Goal: Use online tool/utility: Utilize a website feature to perform a specific function

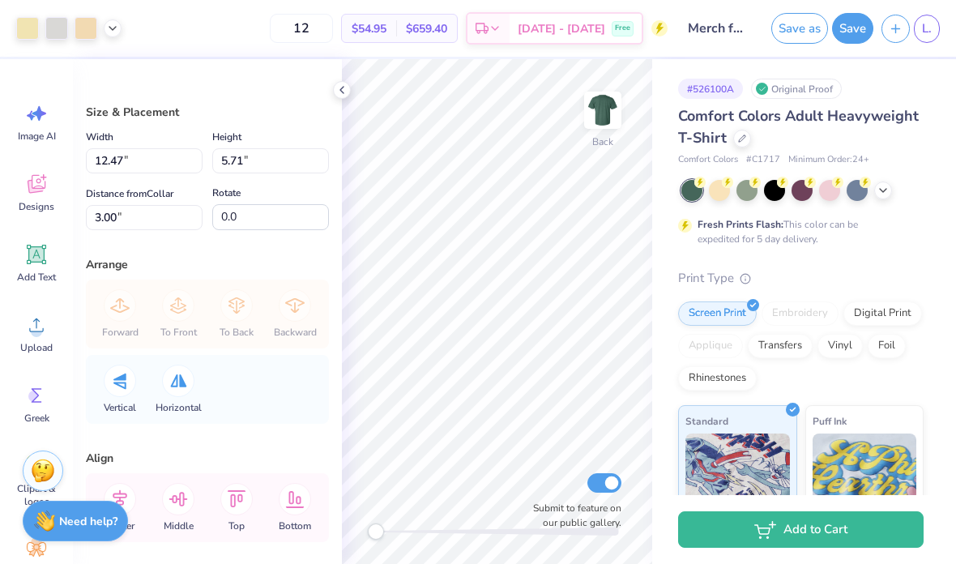
click at [23, 32] on div at bounding box center [27, 28] width 23 height 23
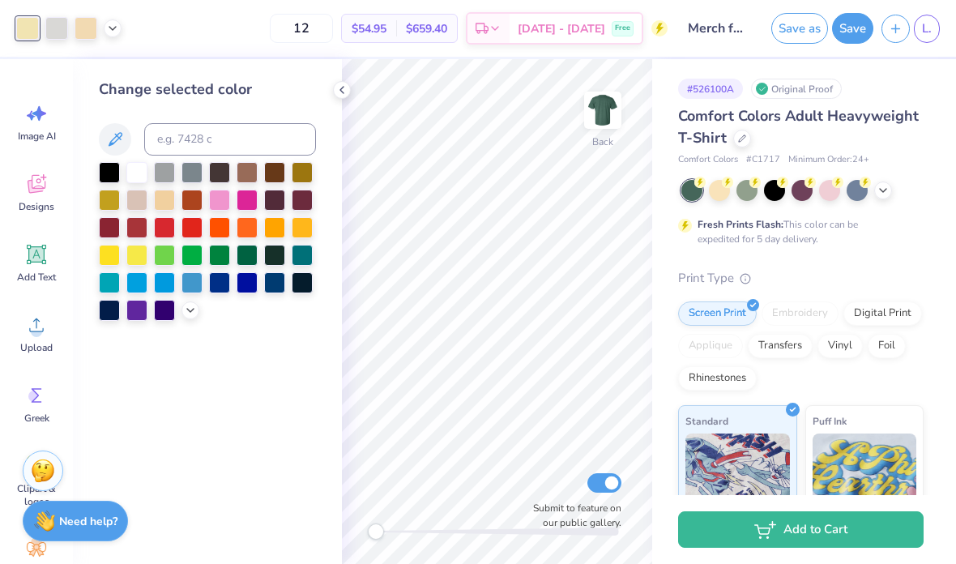
click at [194, 307] on icon at bounding box center [190, 310] width 13 height 13
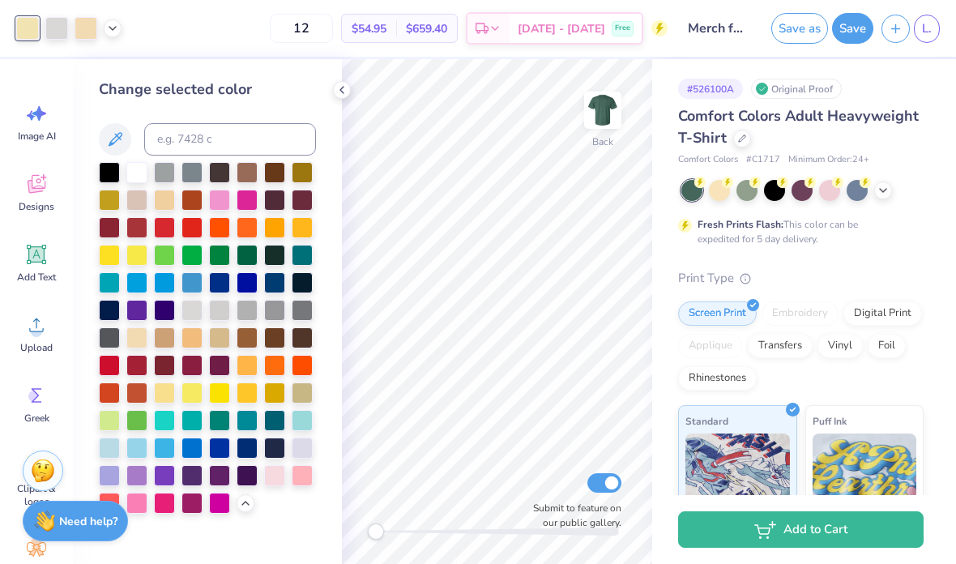
click at [142, 340] on div at bounding box center [136, 337] width 21 height 21
click at [305, 392] on div at bounding box center [302, 392] width 21 height 21
click at [224, 348] on div at bounding box center [219, 337] width 21 height 21
click at [203, 345] on div at bounding box center [192, 337] width 21 height 21
click at [190, 147] on input at bounding box center [230, 139] width 172 height 32
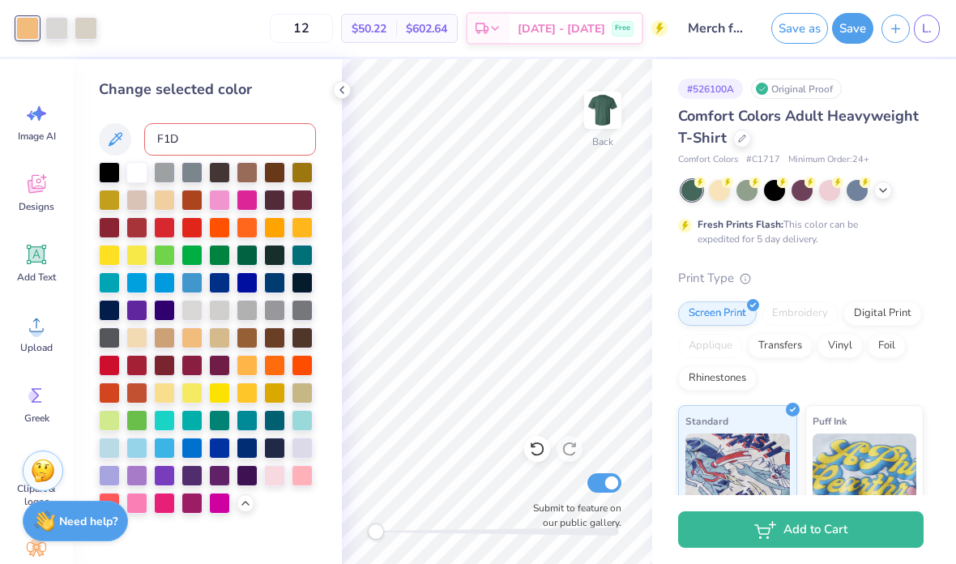
click at [185, 145] on input "F1D" at bounding box center [230, 139] width 172 height 32
click at [233, 138] on input "F1E" at bounding box center [230, 139] width 172 height 32
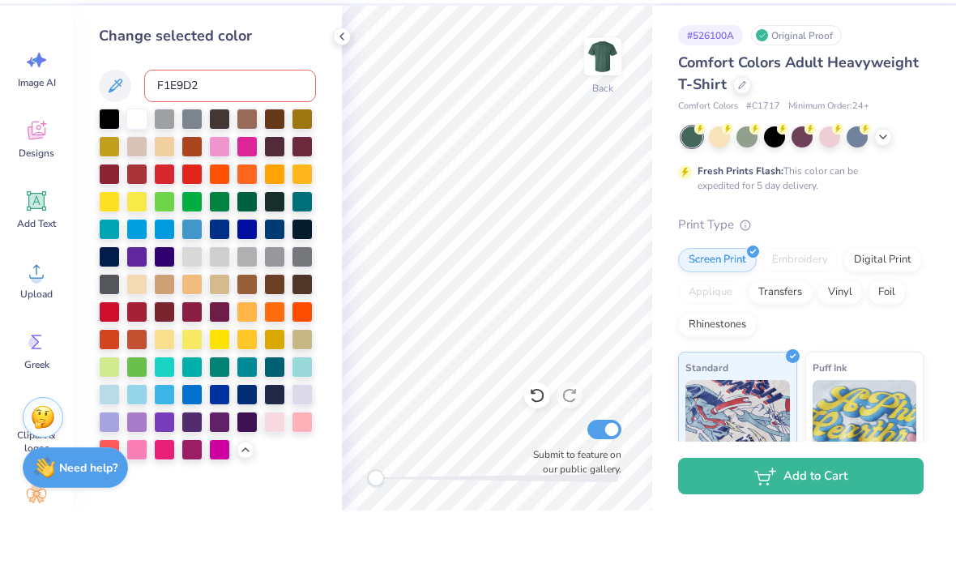
type input "F1E9D2"
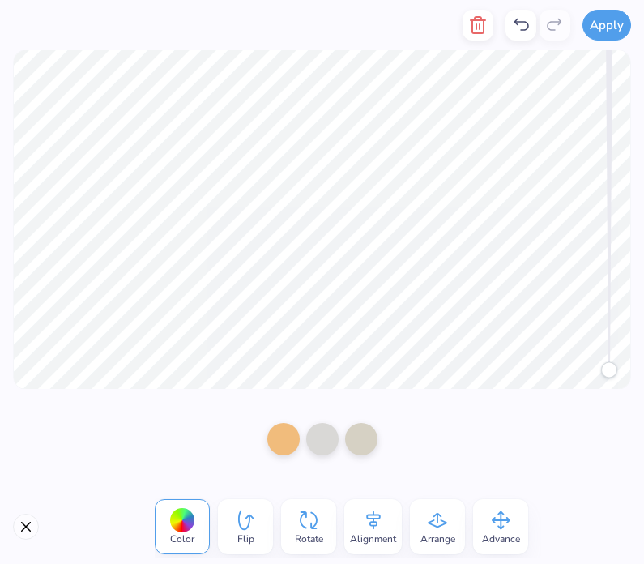
click at [16, 534] on button "Close" at bounding box center [26, 527] width 26 height 26
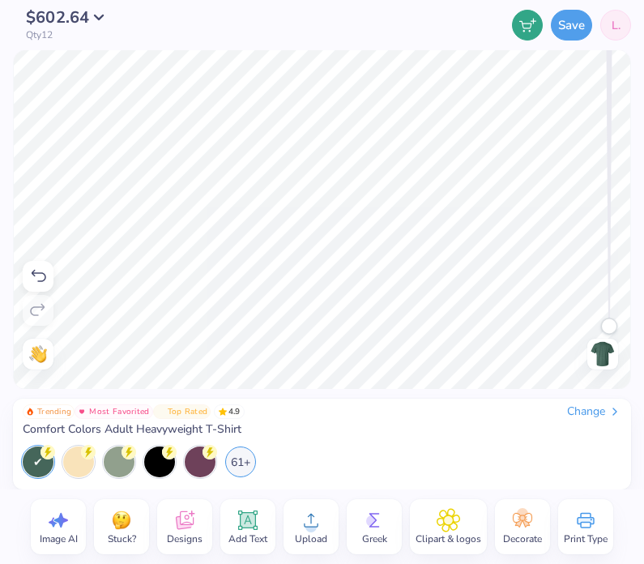
click at [254, 525] on icon at bounding box center [248, 520] width 15 height 15
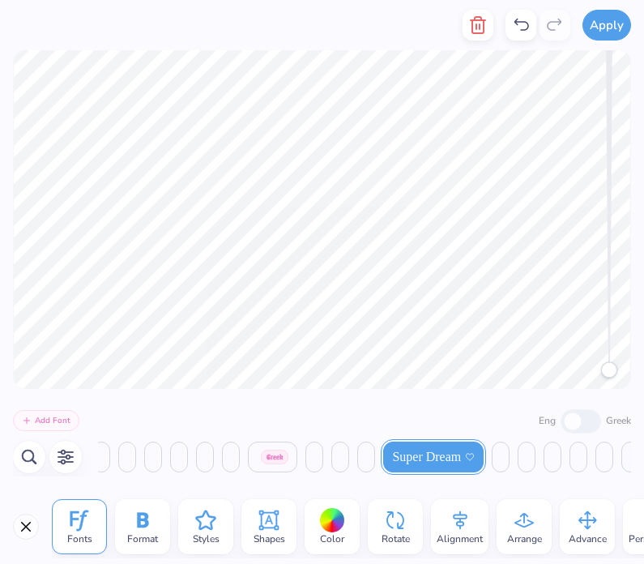
scroll to position [0, 8216]
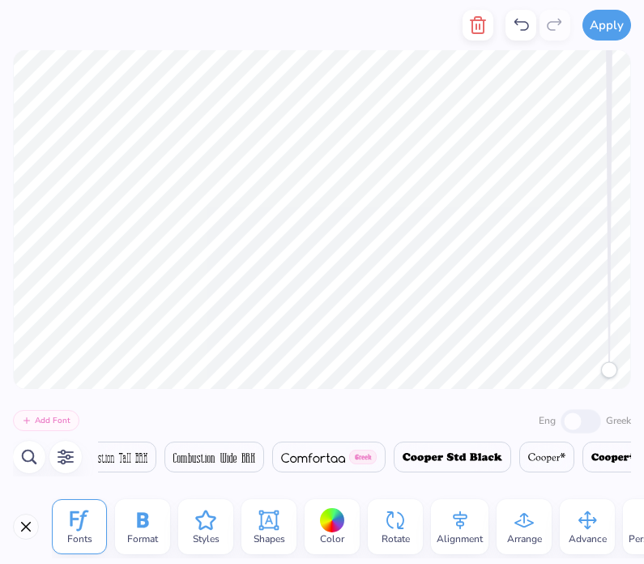
click at [19, 526] on button "Close" at bounding box center [26, 527] width 26 height 26
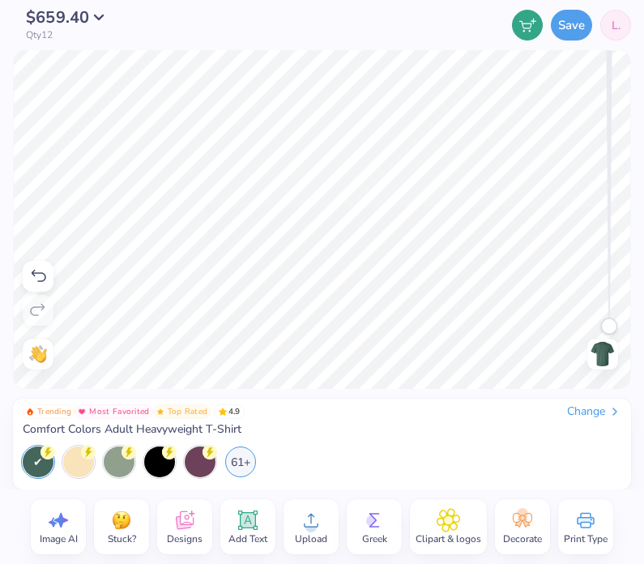
scroll to position [0, 1]
type textarea "T"
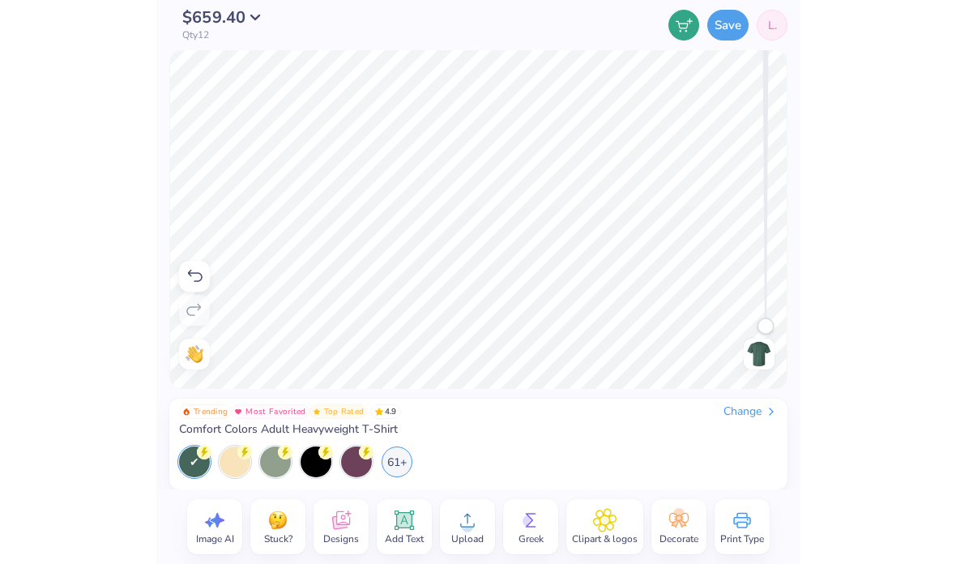
scroll to position [0, 0]
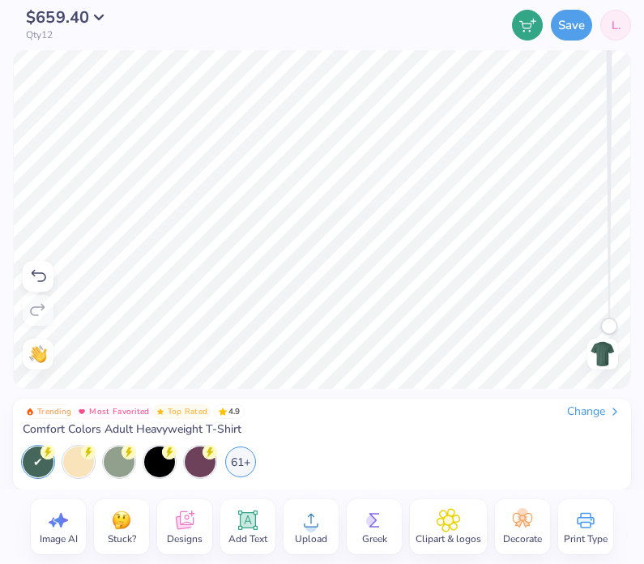
click at [37, 274] on icon at bounding box center [37, 276] width 19 height 19
click at [46, 279] on icon at bounding box center [37, 276] width 19 height 19
click at [44, 275] on icon at bounding box center [37, 276] width 19 height 19
click at [45, 287] on div at bounding box center [38, 276] width 31 height 31
click at [41, 283] on icon at bounding box center [37, 276] width 19 height 19
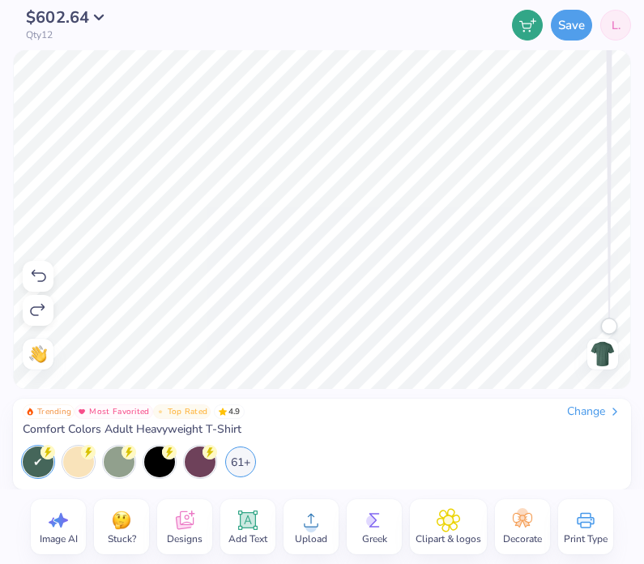
click at [52, 265] on div at bounding box center [38, 276] width 31 height 31
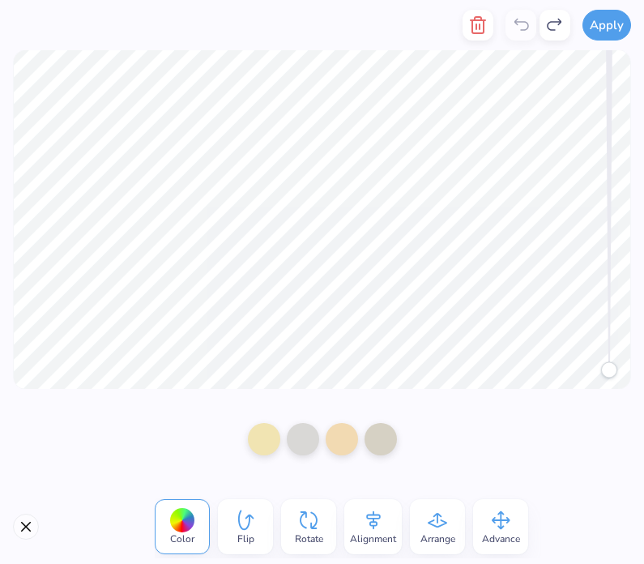
click at [255, 434] on div at bounding box center [264, 439] width 32 height 32
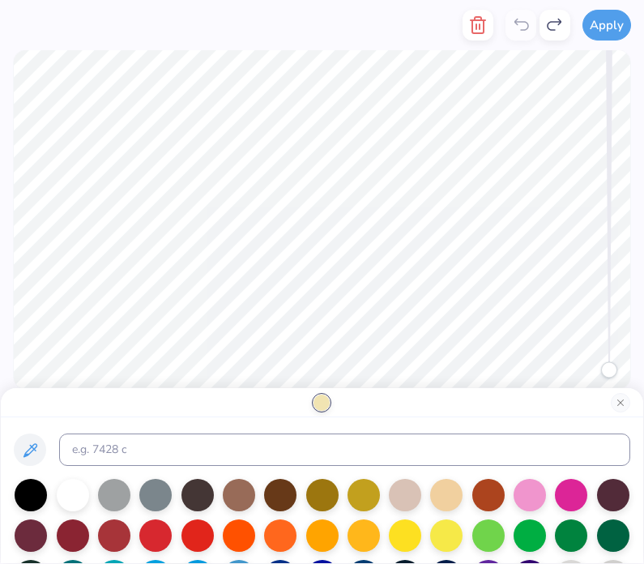
click at [30, 447] on icon at bounding box center [29, 450] width 19 height 19
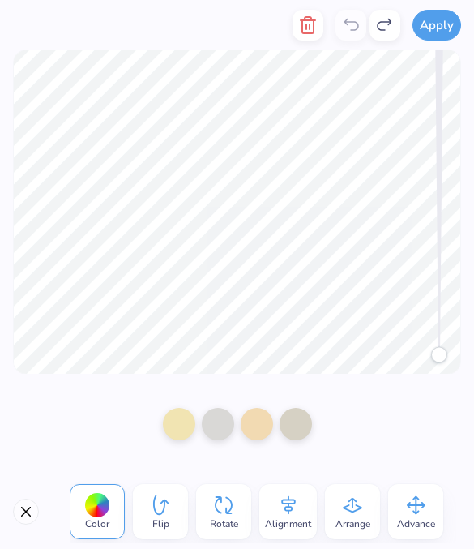
click at [178, 425] on div at bounding box center [179, 424] width 32 height 32
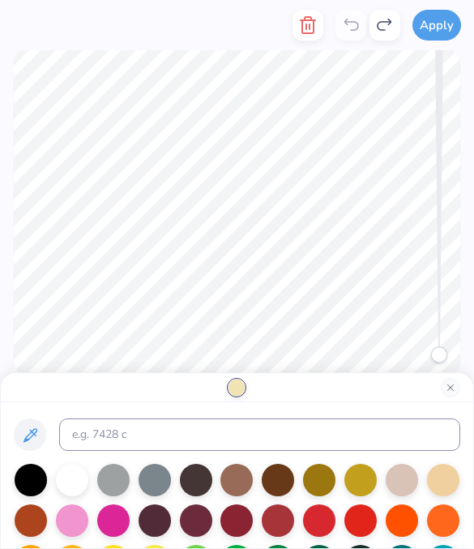
click at [40, 440] on button at bounding box center [30, 434] width 32 height 32
click at [35, 438] on icon at bounding box center [29, 434] width 19 height 19
click at [42, 429] on button at bounding box center [30, 434] width 32 height 32
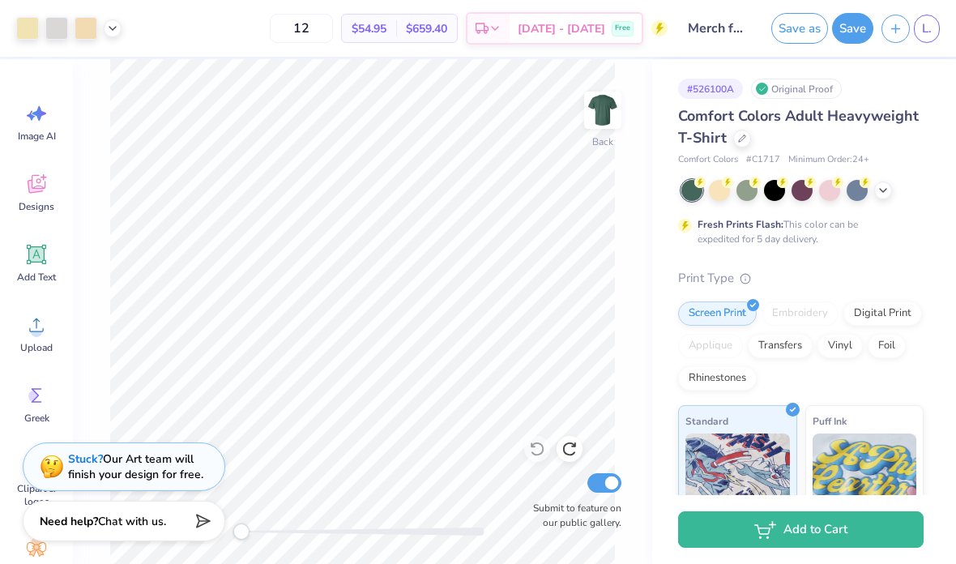
click at [32, 18] on div at bounding box center [27, 28] width 23 height 23
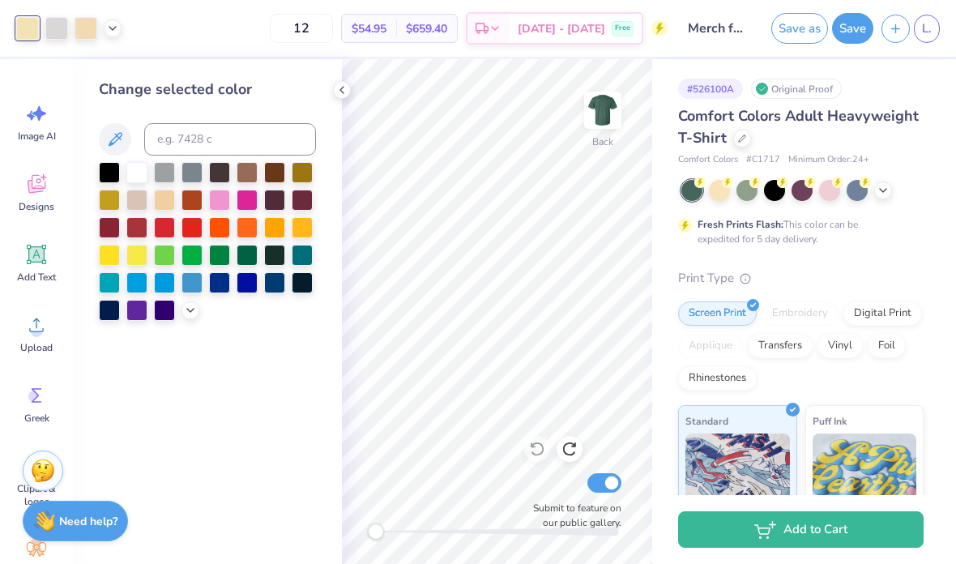
click at [190, 297] on div at bounding box center [207, 241] width 217 height 159
click at [194, 313] on icon at bounding box center [190, 310] width 13 height 13
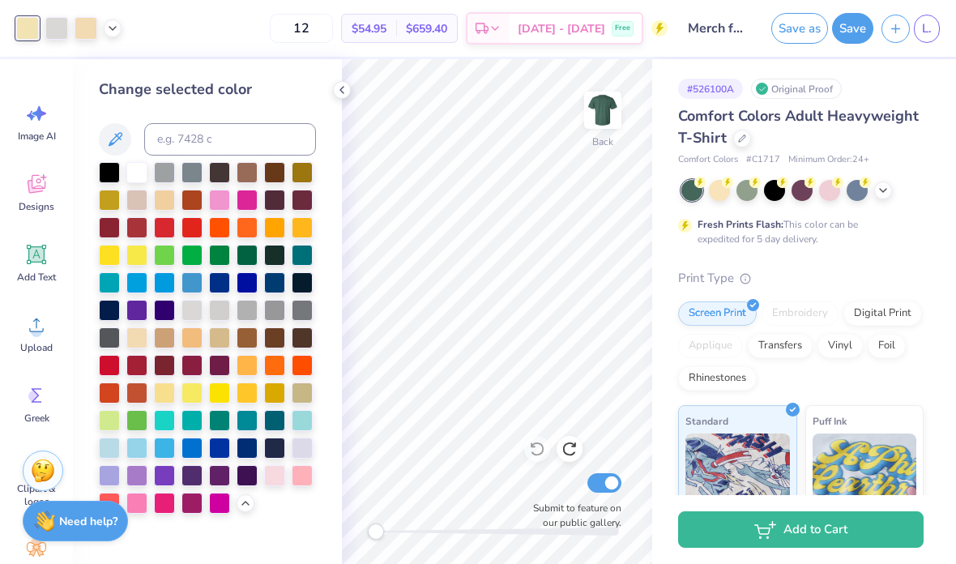
click at [136, 340] on div at bounding box center [136, 337] width 21 height 21
click at [138, 337] on div at bounding box center [136, 337] width 21 height 21
click at [162, 198] on div at bounding box center [164, 200] width 21 height 21
click at [537, 442] on icon at bounding box center [537, 449] width 16 height 16
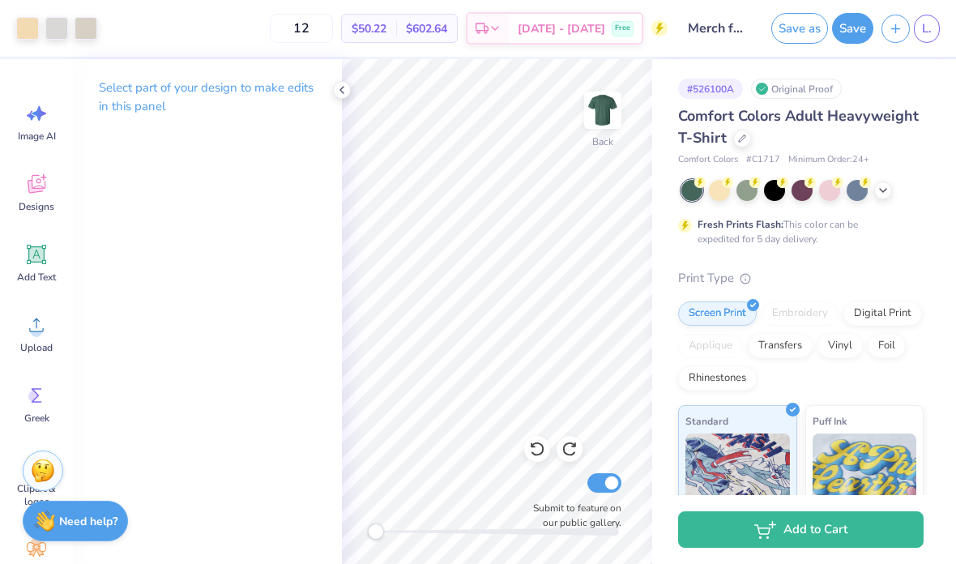
click at [536, 442] on icon at bounding box center [537, 449] width 16 height 16
